Goal: Task Accomplishment & Management: Complete application form

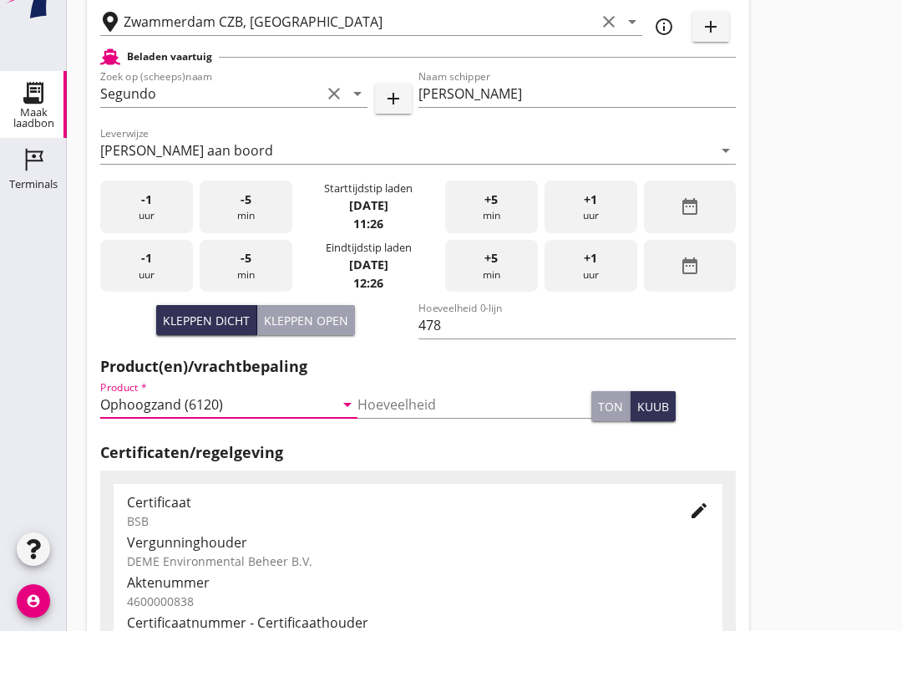
scroll to position [531, 0]
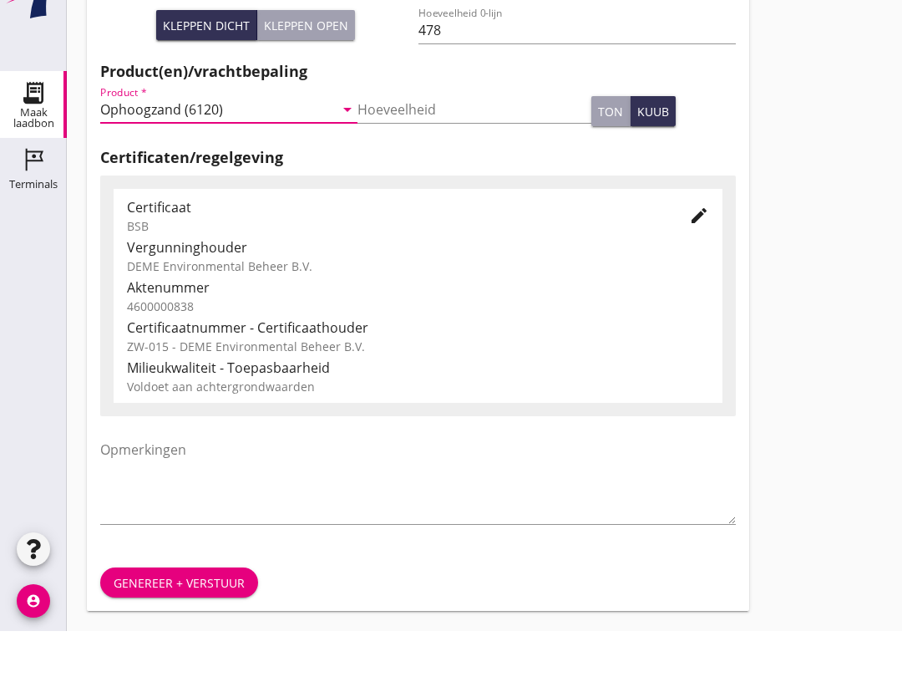
click at [180, 620] on div "Genereer + verstuur" at bounding box center [179, 629] width 131 height 18
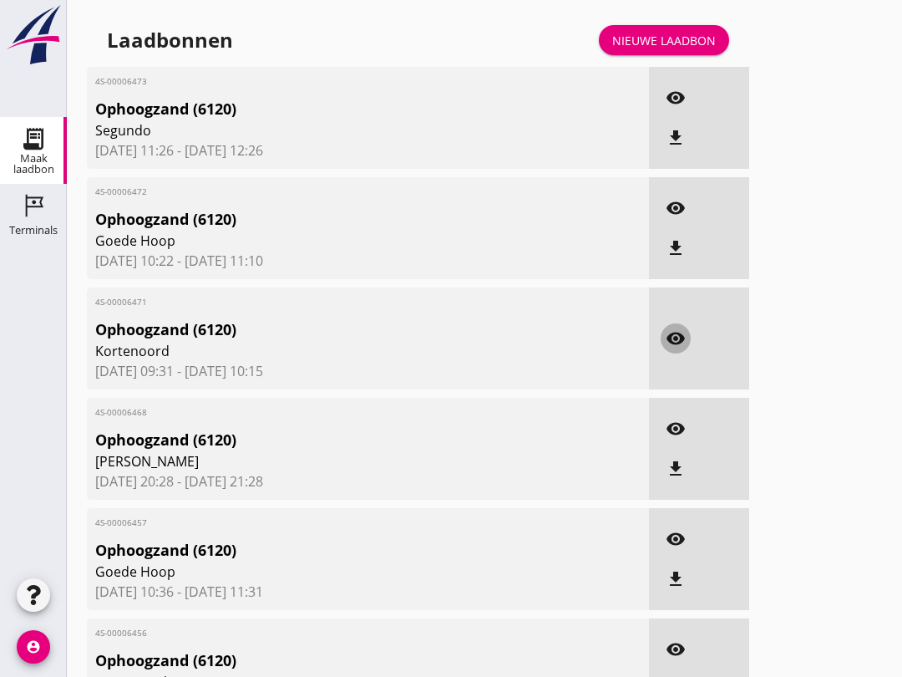
click at [674, 348] on icon "visibility" at bounding box center [676, 338] width 20 height 20
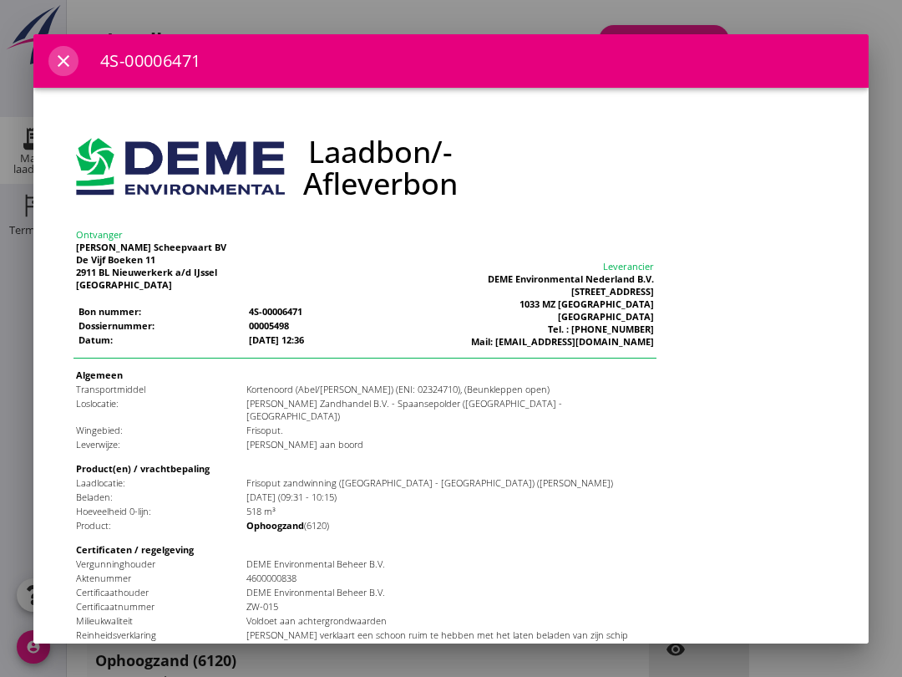
click at [62, 50] on button "close" at bounding box center [63, 61] width 30 height 30
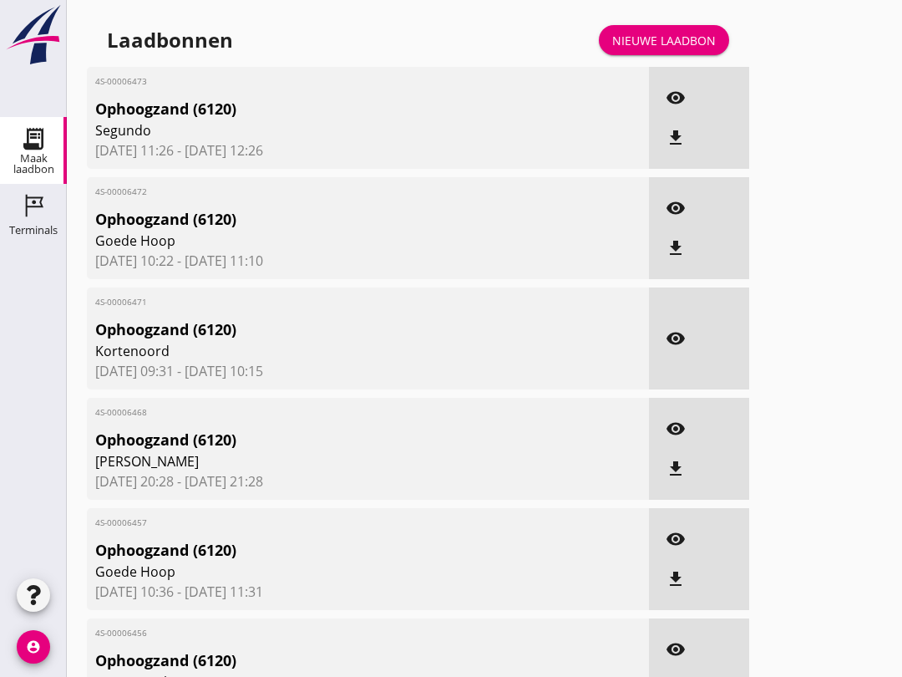
click at [659, 42] on link "Nieuwe laadbon" at bounding box center [664, 40] width 130 height 30
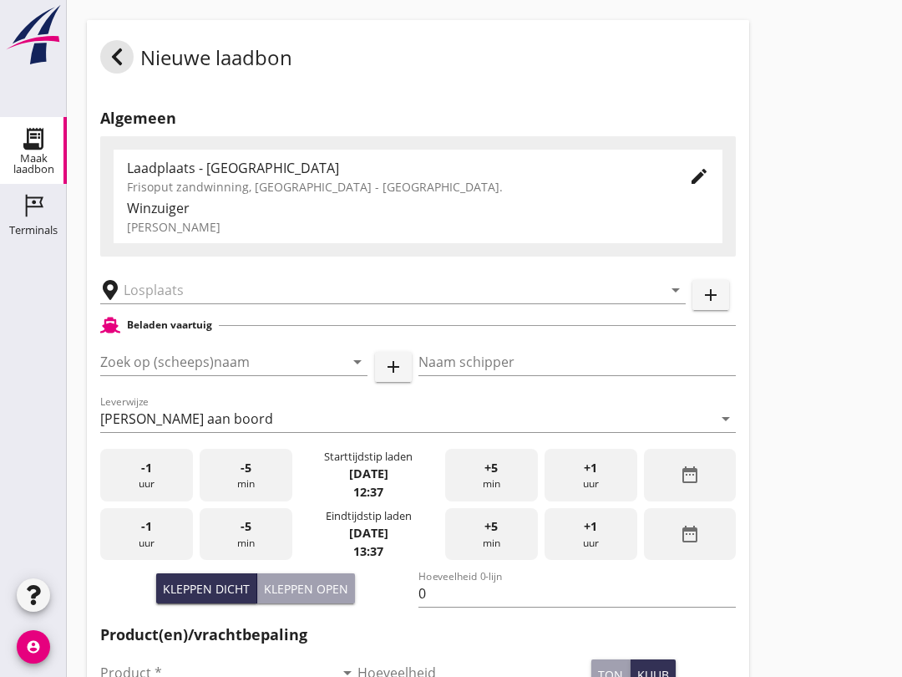
click at [162, 373] on input "Zoek op (scheeps)naam" at bounding box center [210, 361] width 221 height 27
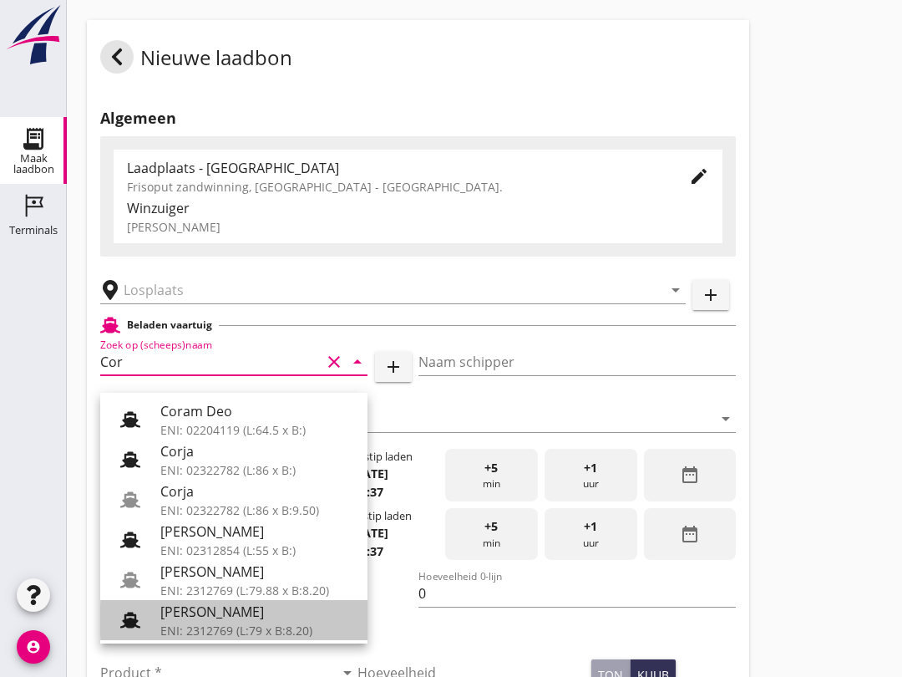
click at [262, 622] on div "ENI: 2312769 (L:79 x B:8.20)" at bounding box center [257, 630] width 194 height 18
type input "[PERSON_NAME]"
type input "718"
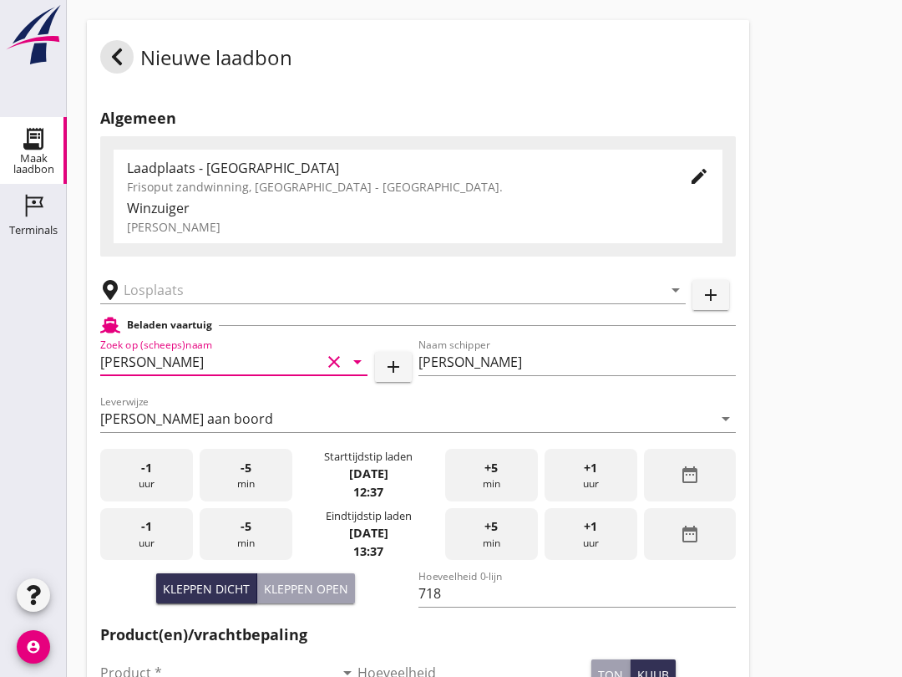
click at [188, 303] on input "text" at bounding box center [381, 289] width 515 height 27
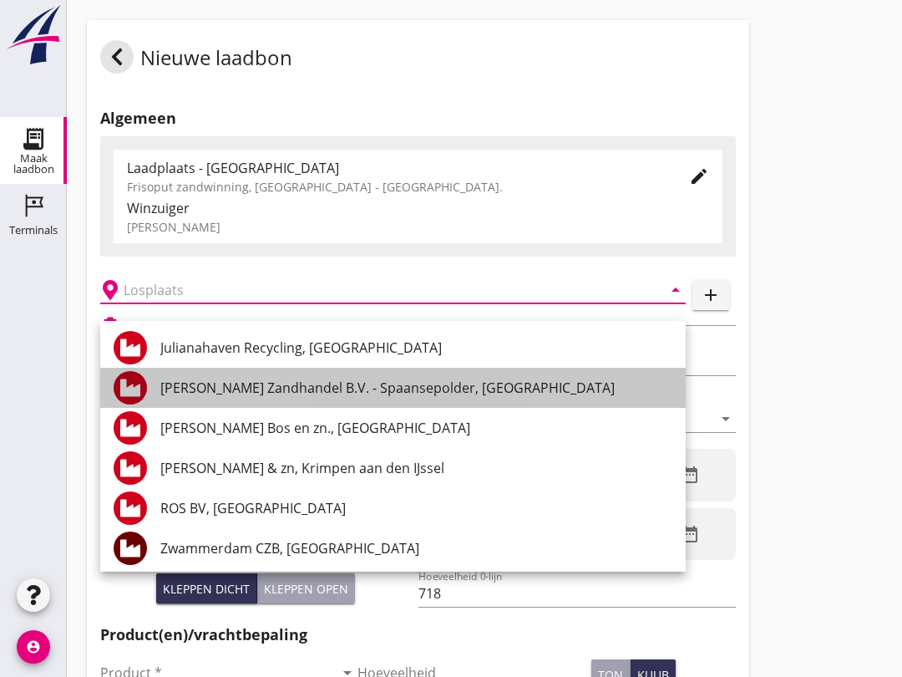
click at [417, 378] on div "[PERSON_NAME] Zandhandel B.V. - Spaansepolder, [GEOGRAPHIC_DATA]" at bounding box center [416, 388] width 512 height 20
type input "[PERSON_NAME] Zandhandel B.V. - Spaansepolder, [GEOGRAPHIC_DATA]"
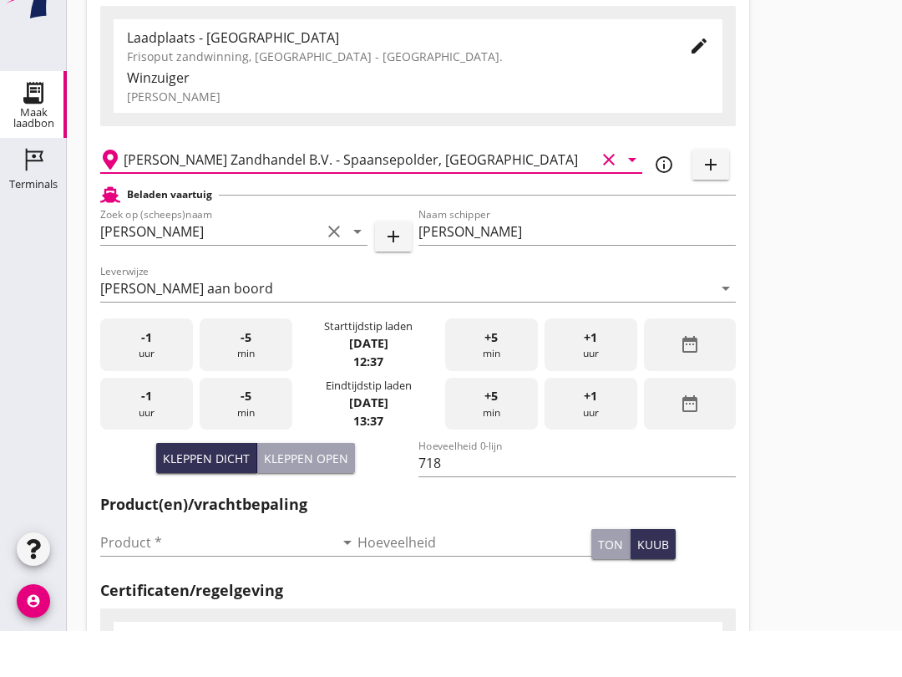
scroll to position [88, 0]
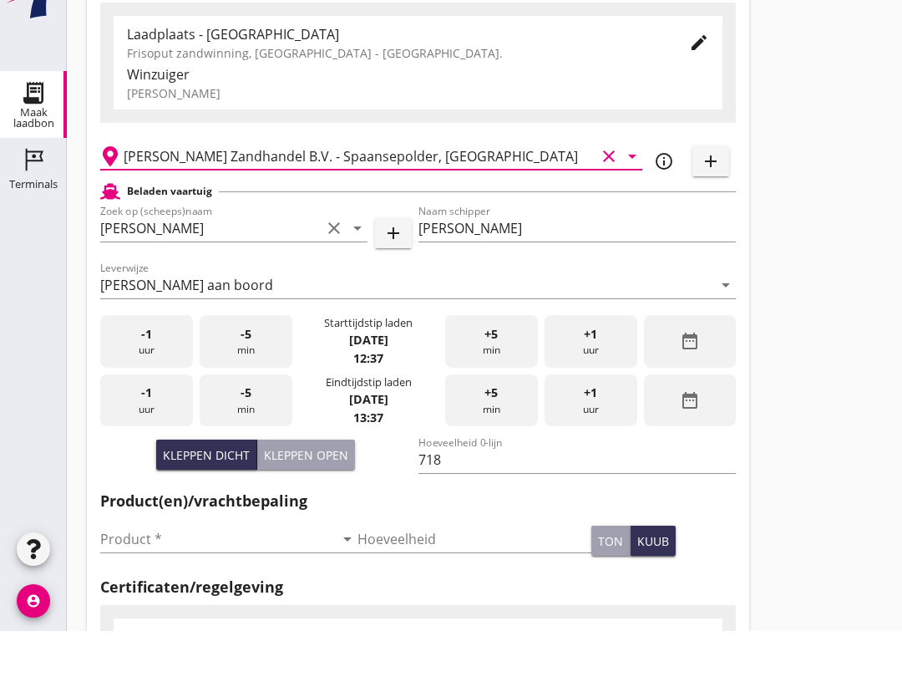
click at [233, 571] on input "Product *" at bounding box center [217, 584] width 234 height 27
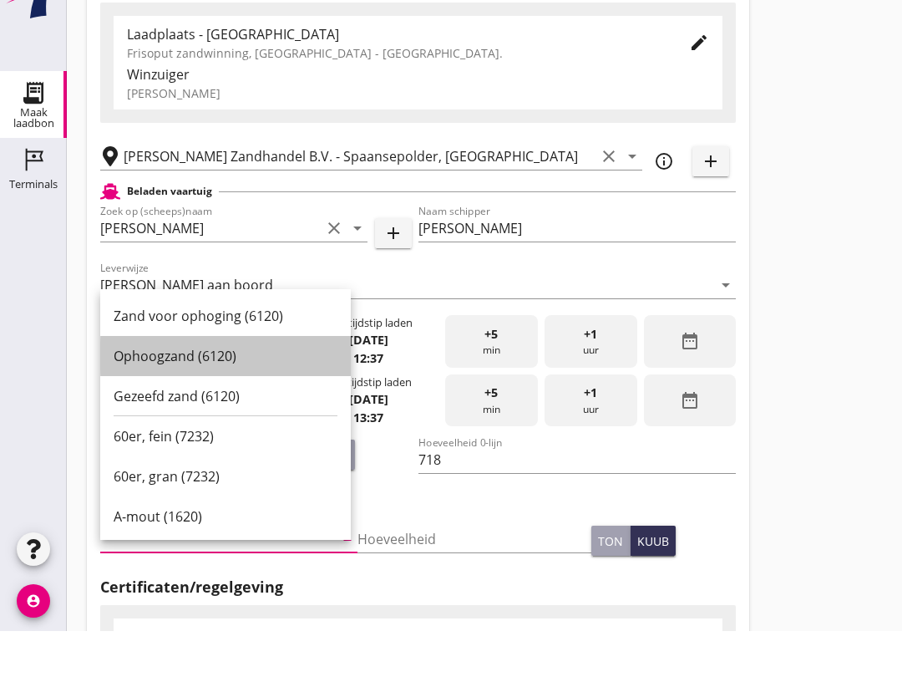
click at [228, 392] on div "Ophoogzand (6120)" at bounding box center [226, 402] width 224 height 20
type input "Ophoogzand (6120)"
